Goal: Task Accomplishment & Management: Manage account settings

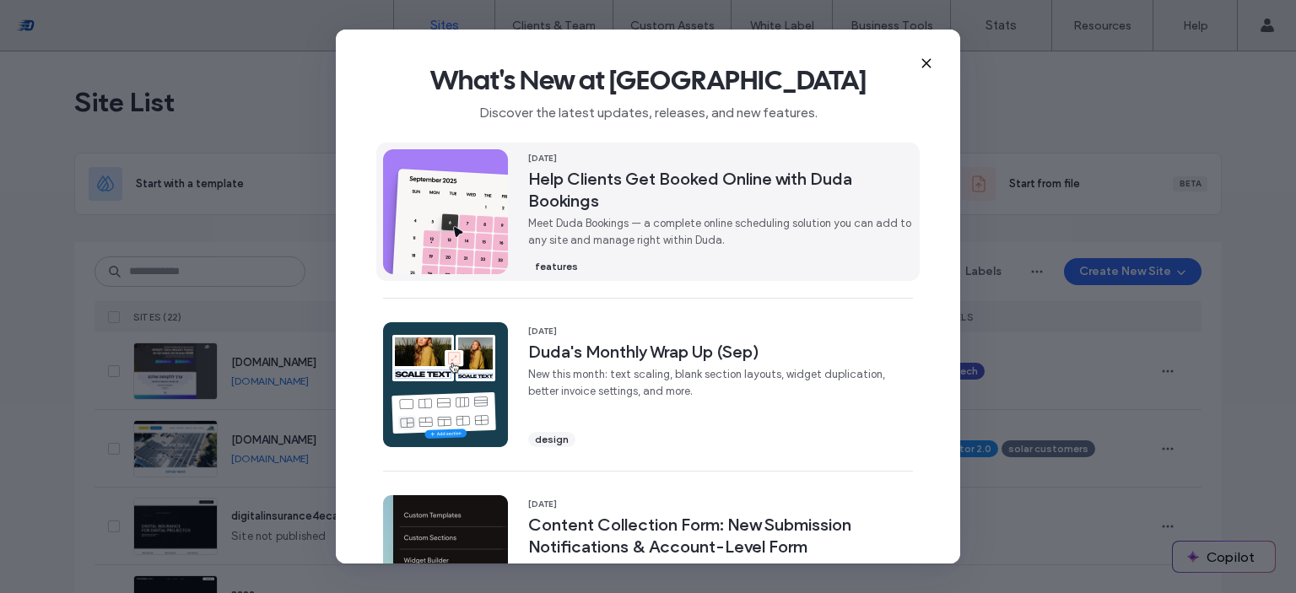
click at [824, 257] on div "features" at bounding box center [720, 265] width 385 height 19
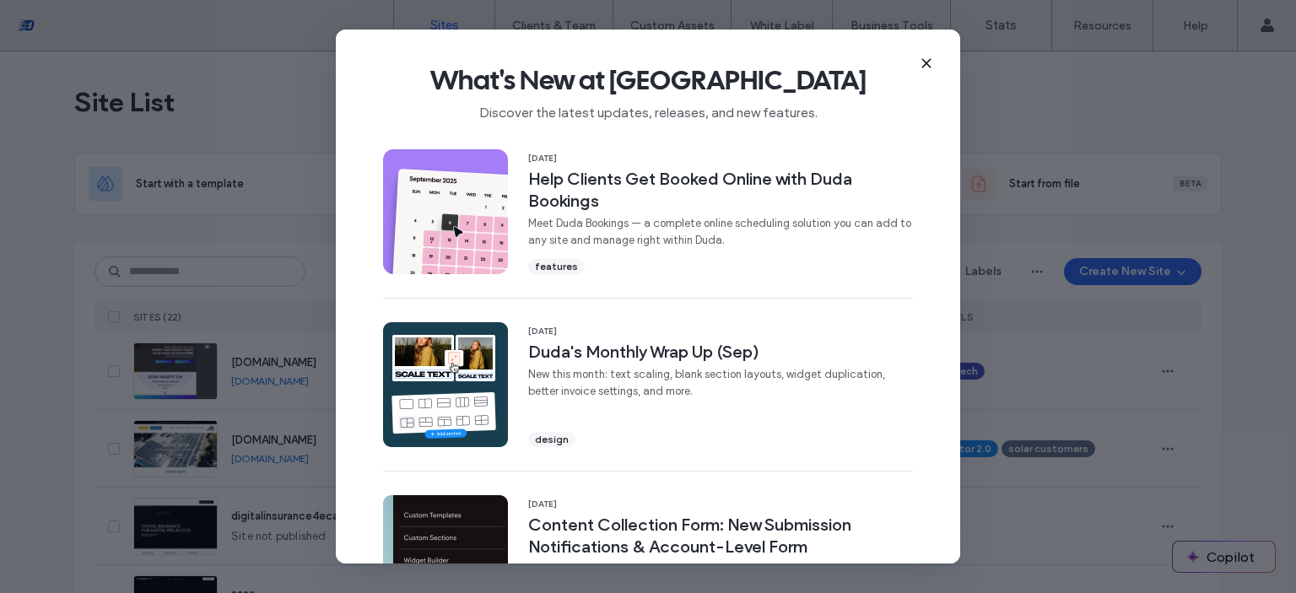
click at [929, 67] on use at bounding box center [926, 63] width 8 height 8
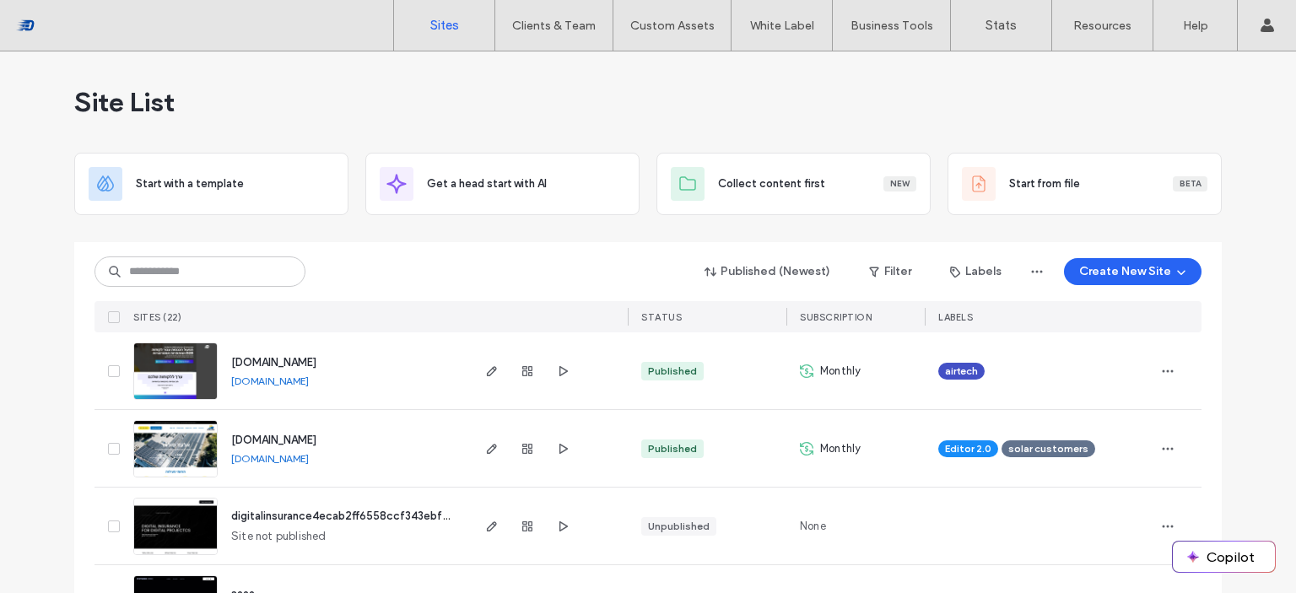
click at [531, 447] on div at bounding box center [527, 448] width 91 height 77
click at [523, 447] on use "button" at bounding box center [527, 449] width 10 height 10
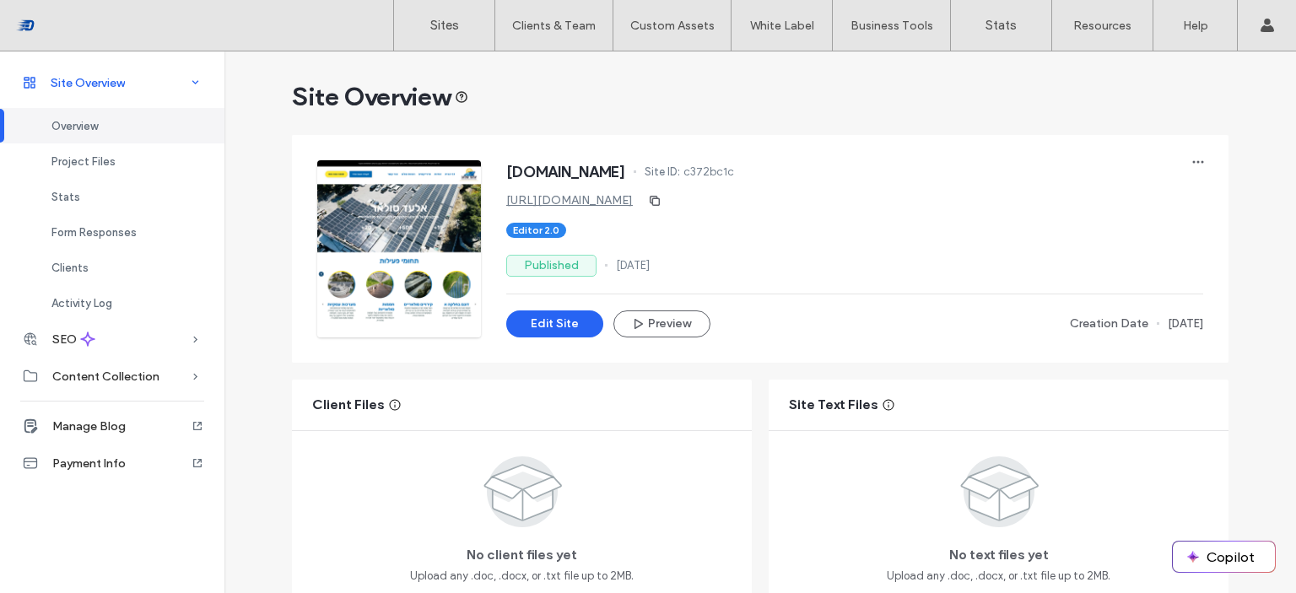
click at [186, 77] on span at bounding box center [195, 82] width 37 height 17
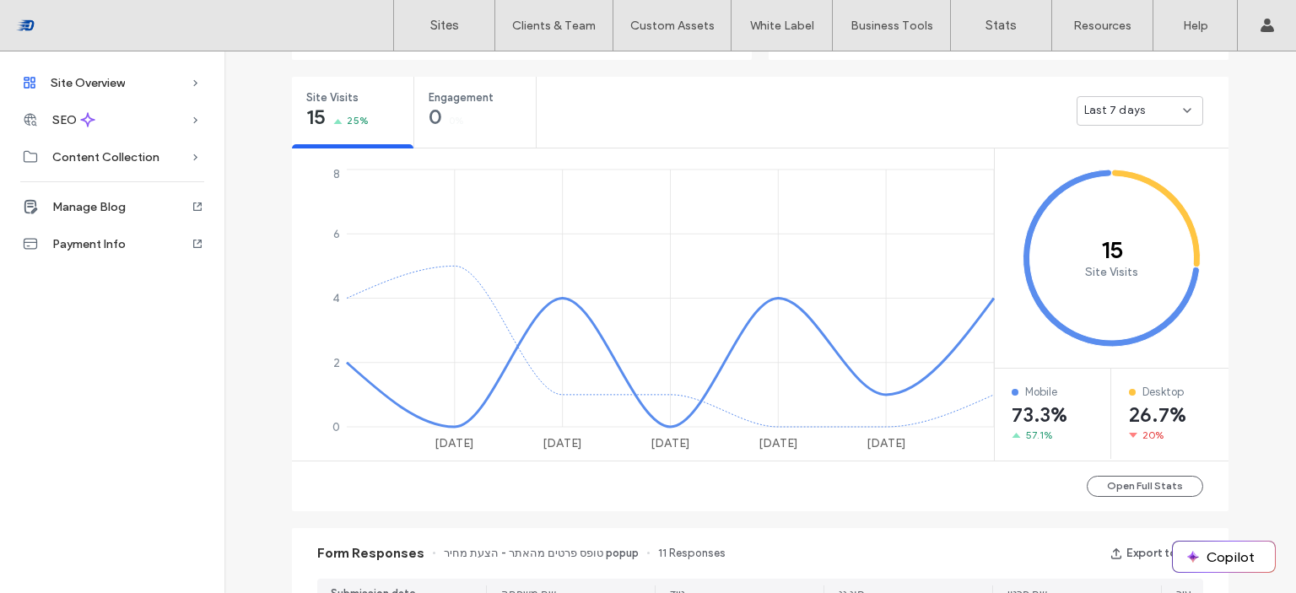
scroll to position [596, 0]
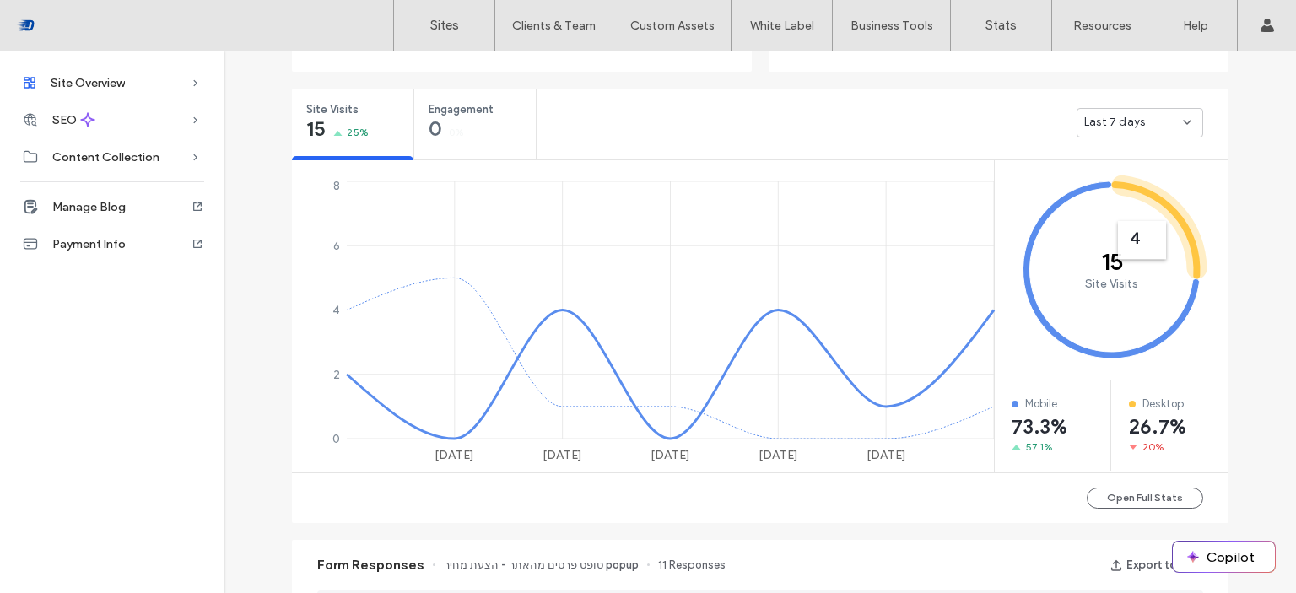
click at [1156, 132] on div "Last 7 days" at bounding box center [1139, 123] width 127 height 30
click at [1146, 208] on div "Last 30 days" at bounding box center [1134, 212] width 125 height 30
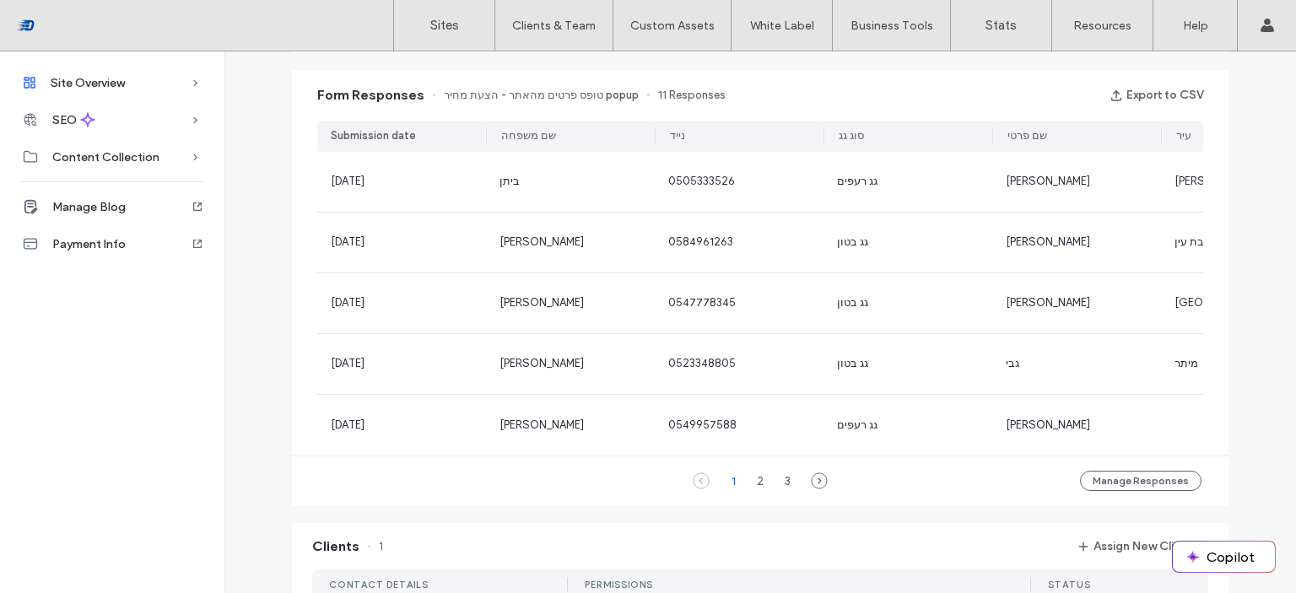
scroll to position [1061, 0]
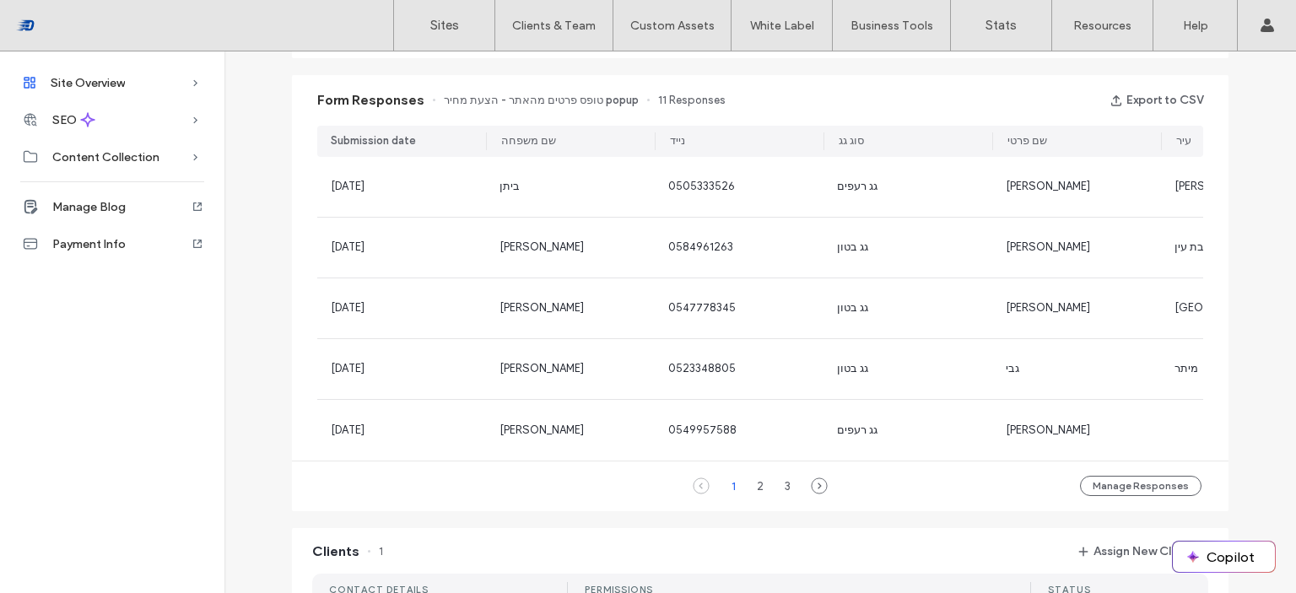
drag, startPoint x: 481, startPoint y: 142, endPoint x: 435, endPoint y: 142, distance: 45.6
click at [435, 142] on div "Submission date שם משפחה נייד סוג גג שם פרטי עיר שטח גג במ"ר סוג עבודה סוג נכס …" at bounding box center [760, 141] width 886 height 31
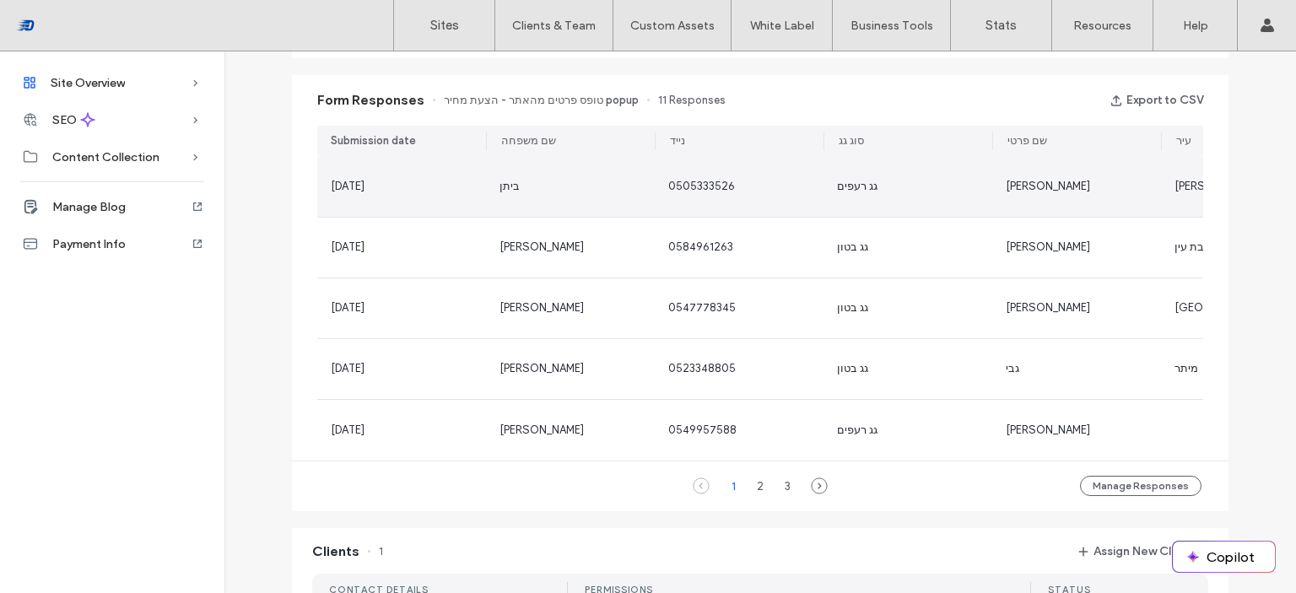
drag, startPoint x: 1156, startPoint y: 143, endPoint x: 1070, endPoint y: 159, distance: 87.4
click at [1070, 159] on div "Submission date שם משפחה נייד סוג גג שם פרטי עיר שטח גג במ"ר סוג עבודה סוג נכס …" at bounding box center [760, 293] width 886 height 335
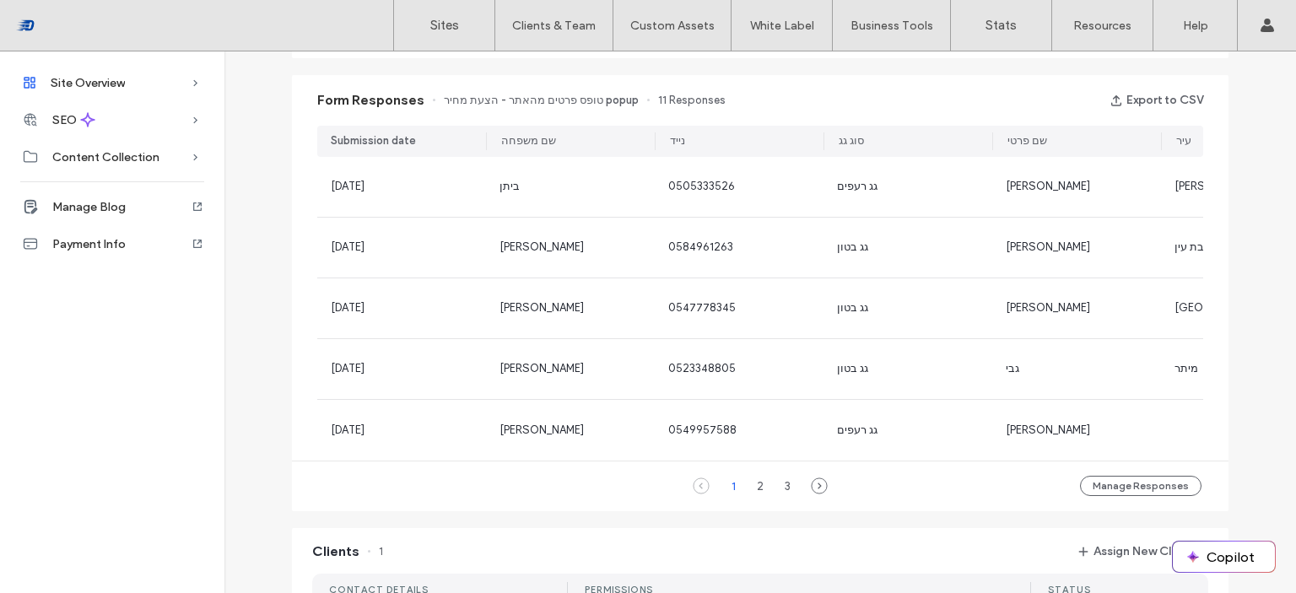
click at [1128, 151] on div "שם פרטי" at bounding box center [1077, 141] width 165 height 31
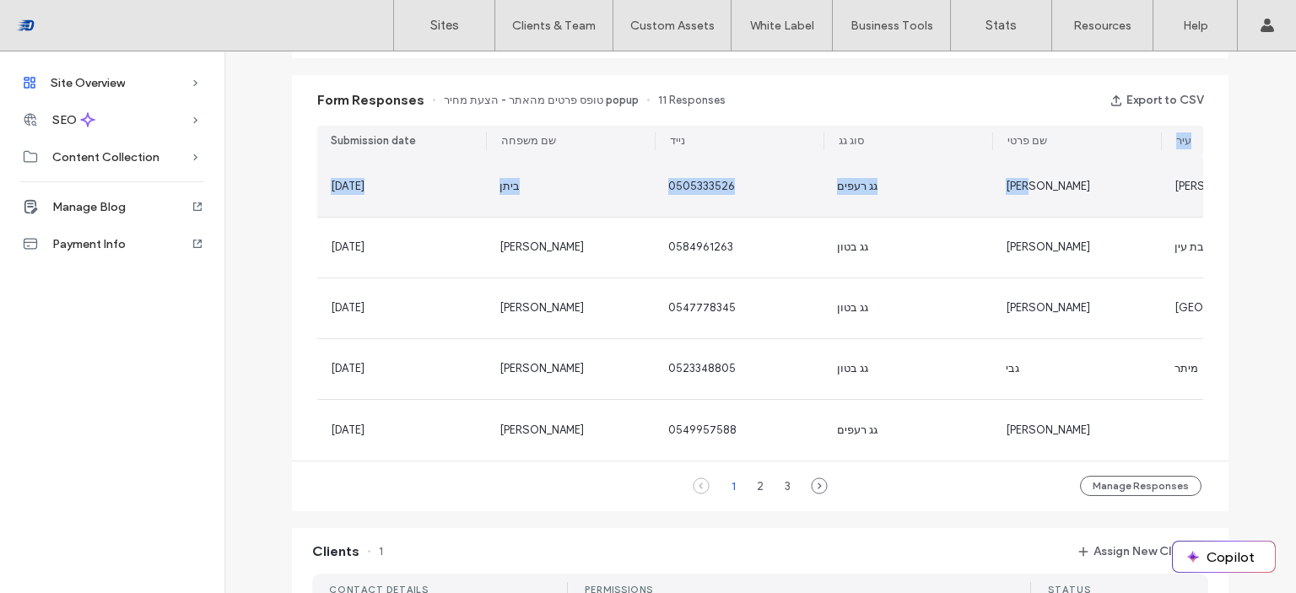
drag, startPoint x: 1157, startPoint y: 148, endPoint x: 1073, endPoint y: 161, distance: 85.4
click at [1073, 161] on div "Submission date שם משפחה נייד סוג גג שם פרטי עיר שטח גג במ"ר סוג עבודה סוג נכס …" at bounding box center [760, 293] width 886 height 335
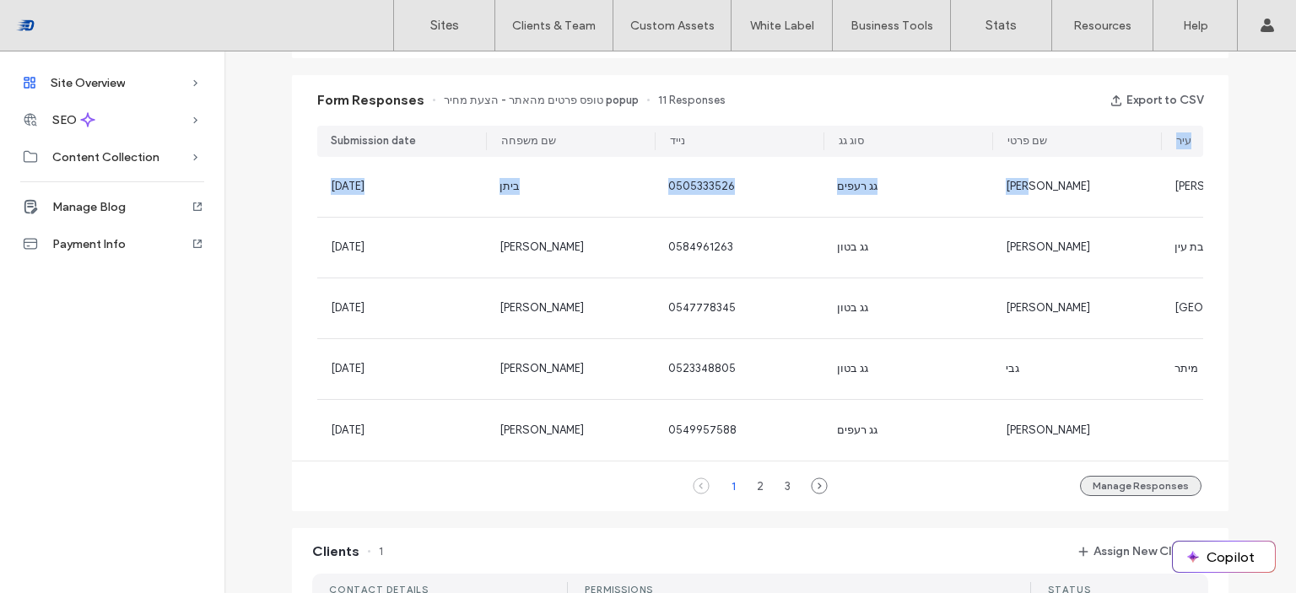
click at [1119, 494] on button "Manage Responses" at bounding box center [1140, 486] width 121 height 20
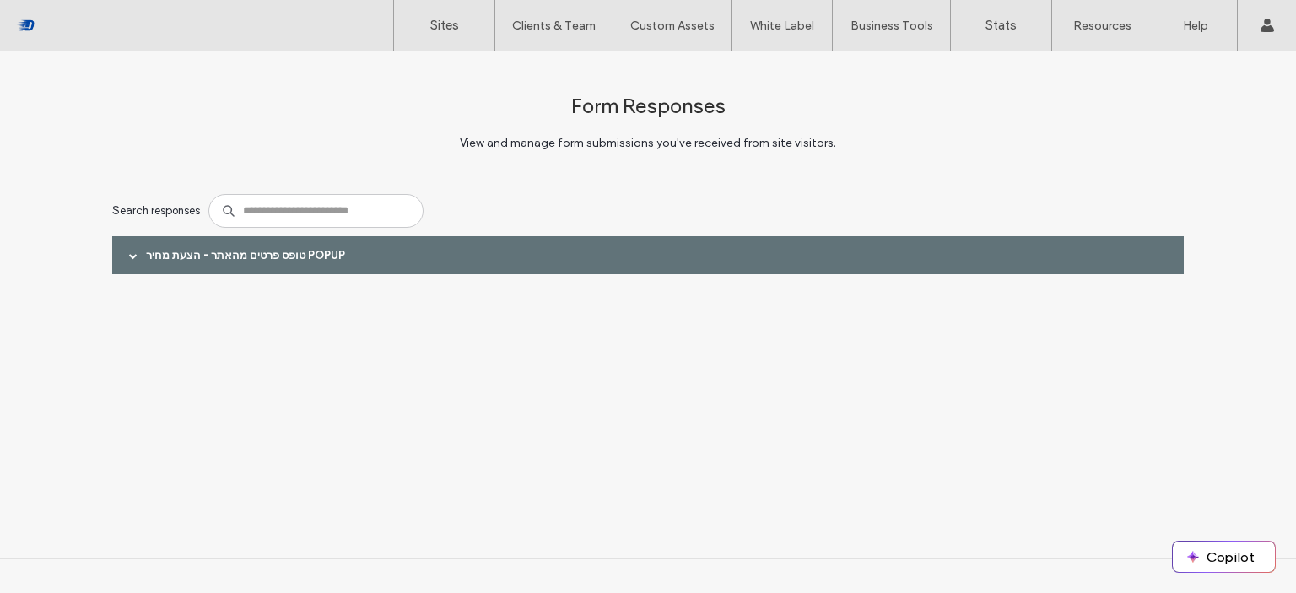
click at [164, 257] on div "טופס פרטים מהאתר - הצעת מחיר popup" at bounding box center [647, 255] width 1071 height 38
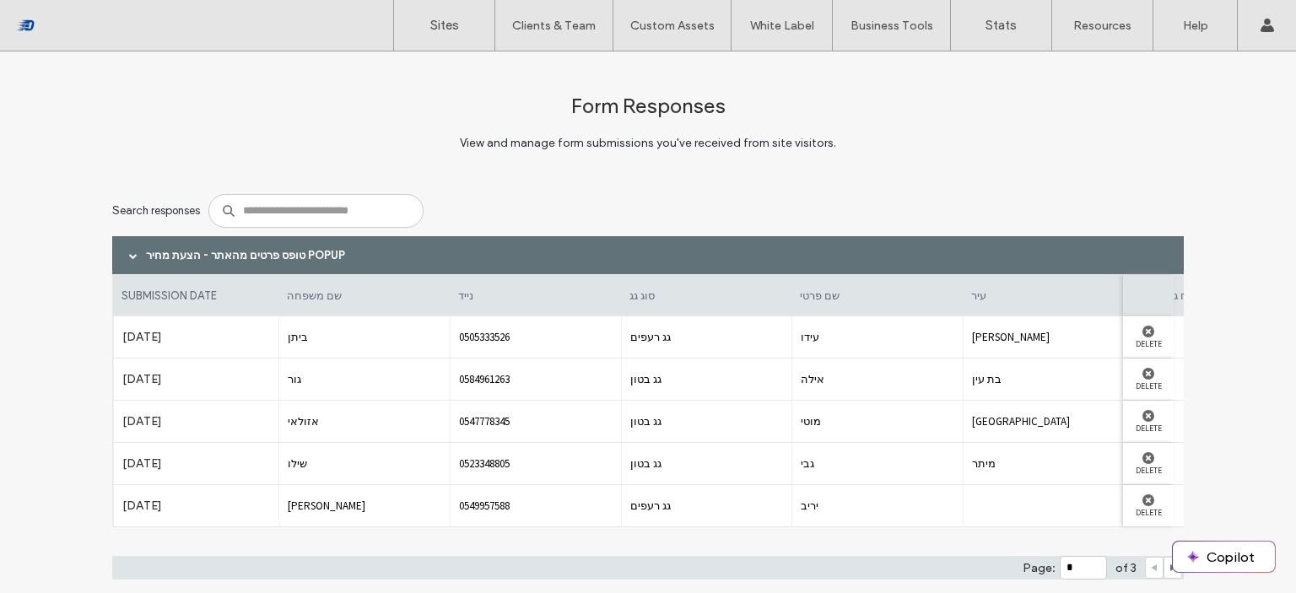
scroll to position [51, 0]
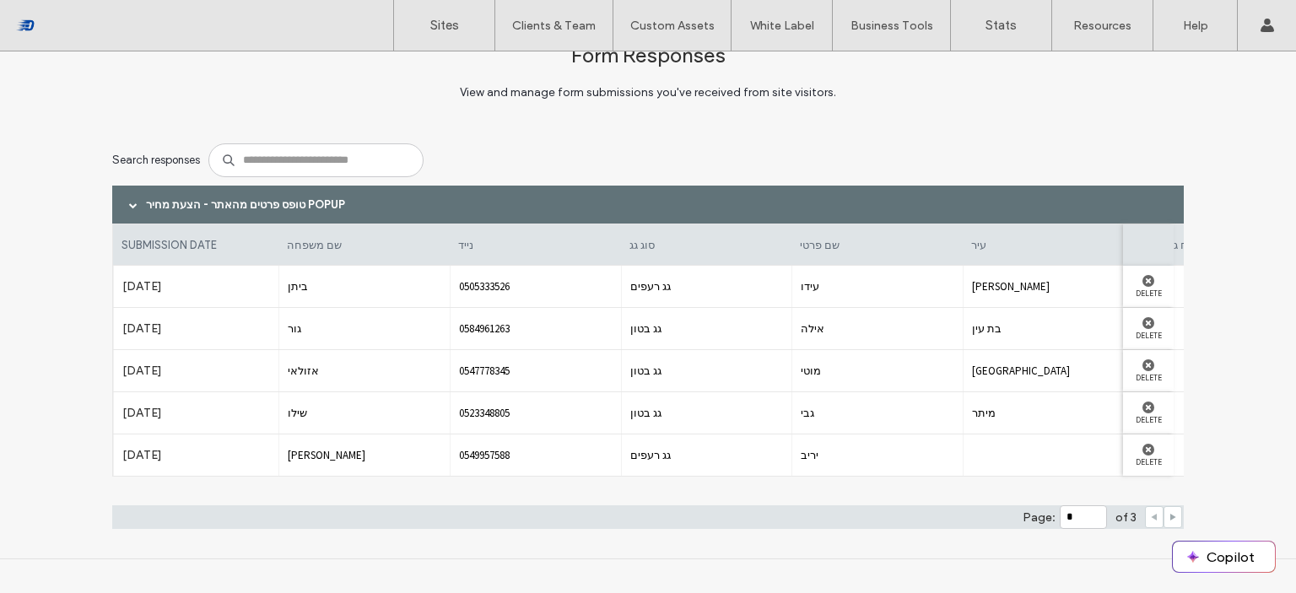
click at [1168, 518] on icon at bounding box center [1172, 517] width 8 height 8
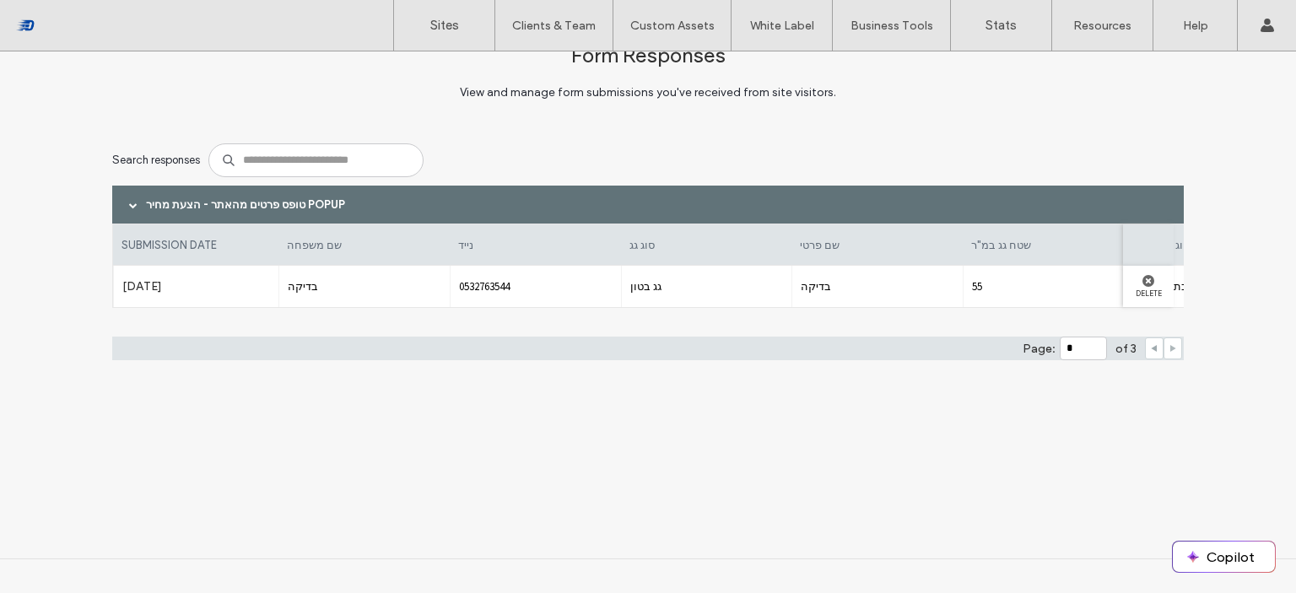
click at [1150, 353] on span at bounding box center [1154, 348] width 8 height 20
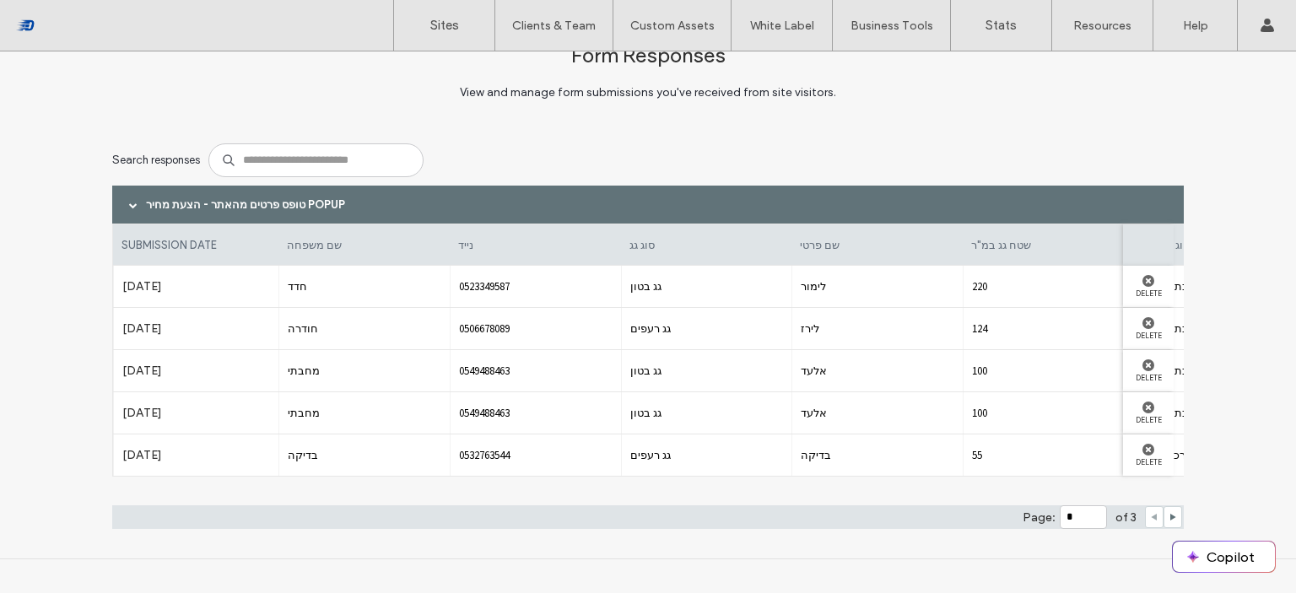
click at [1150, 515] on icon at bounding box center [1154, 517] width 8 height 8
type input "*"
click at [628, 141] on div "Search responses" at bounding box center [647, 160] width 1071 height 51
click at [132, 202] on div at bounding box center [133, 205] width 25 height 30
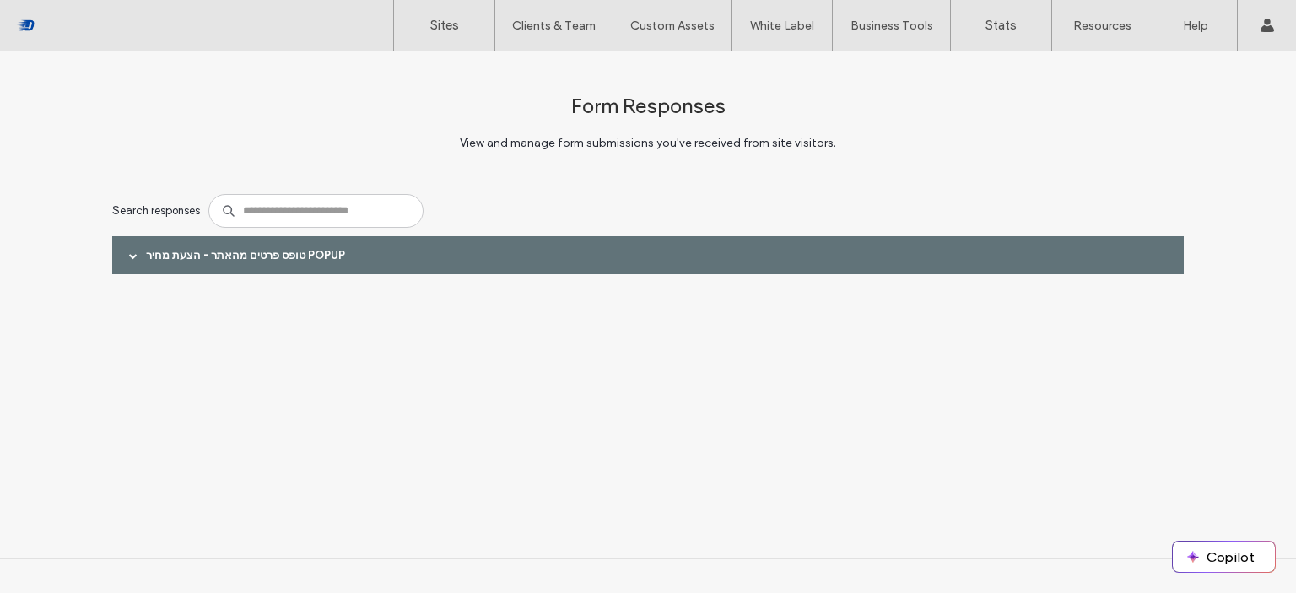
click at [133, 253] on span at bounding box center [133, 255] width 8 height 8
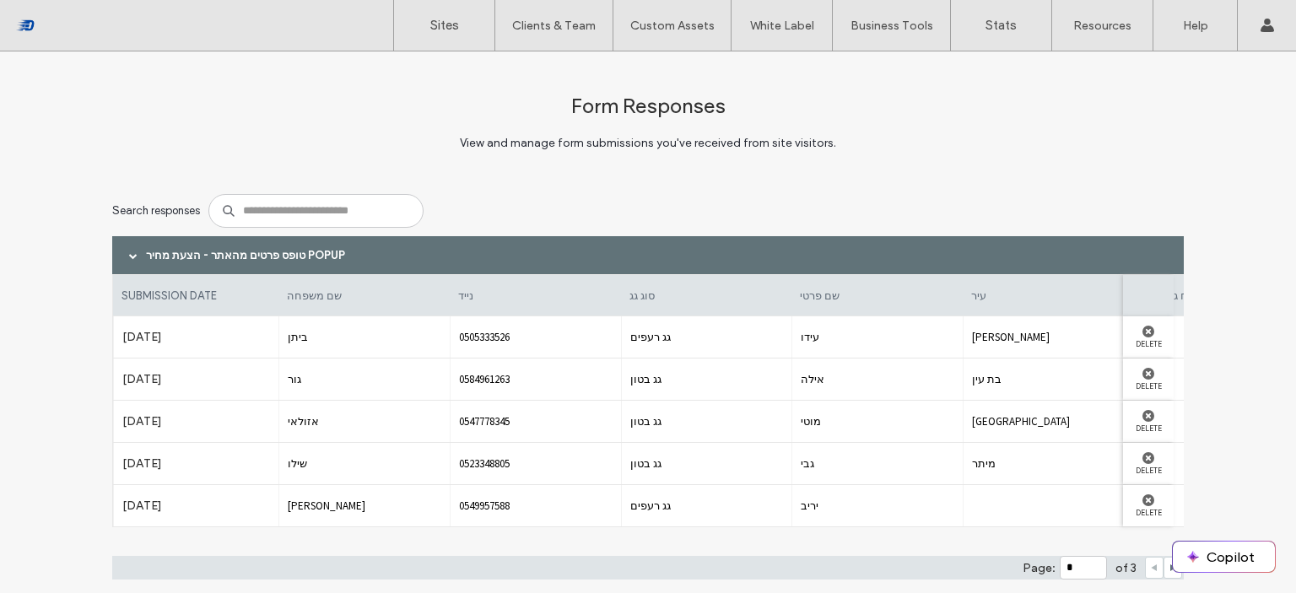
scroll to position [51, 0]
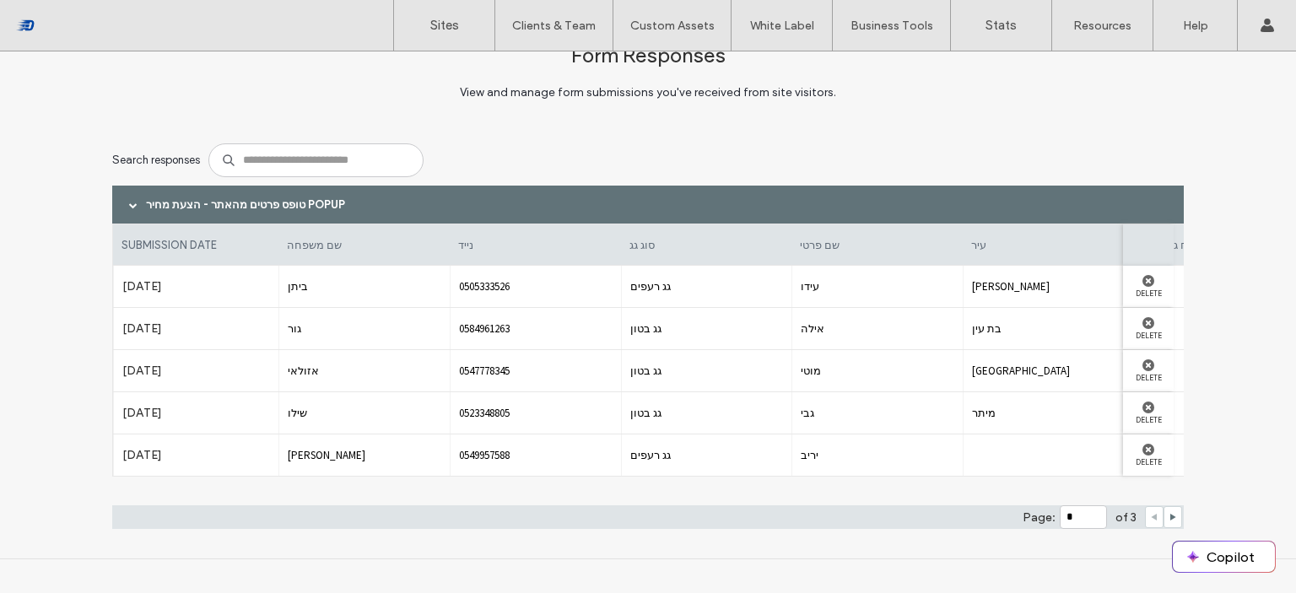
click at [224, 207] on div "טופס פרטים מהאתר - הצעת מחיר popup" at bounding box center [647, 205] width 1071 height 38
